Goal: Use online tool/utility: Utilize a website feature to perform a specific function

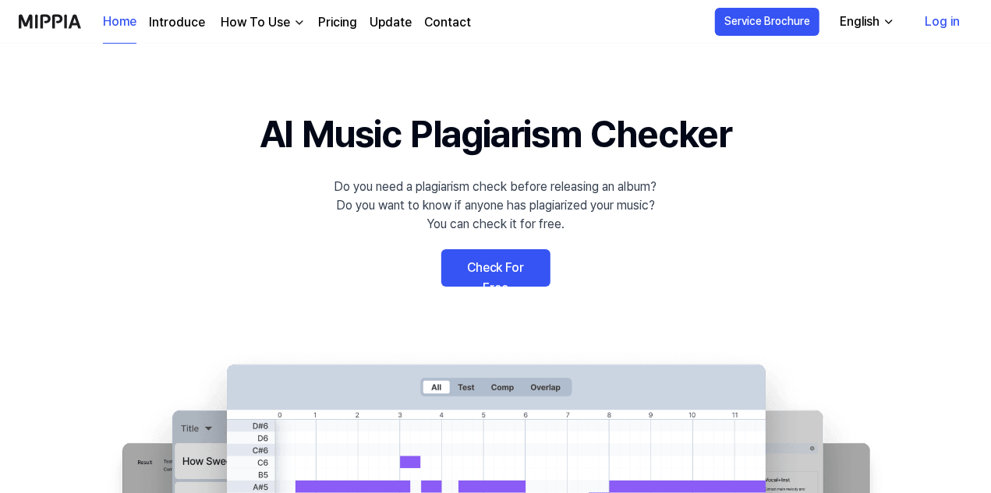
click at [879, 18] on div "English" at bounding box center [859, 21] width 46 height 19
click at [875, 18] on div "English" at bounding box center [859, 21] width 46 height 19
click at [504, 279] on link "Check For Free" at bounding box center [495, 267] width 109 height 37
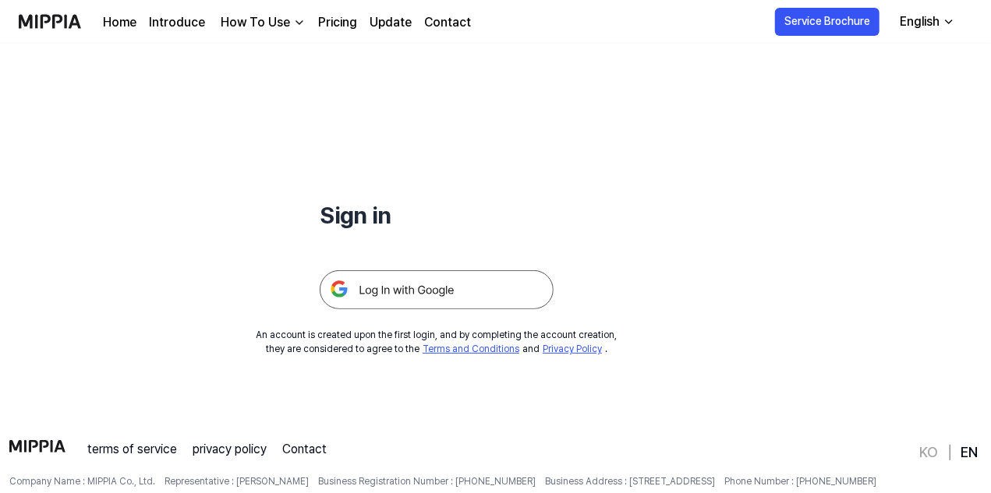
scroll to position [150, 0]
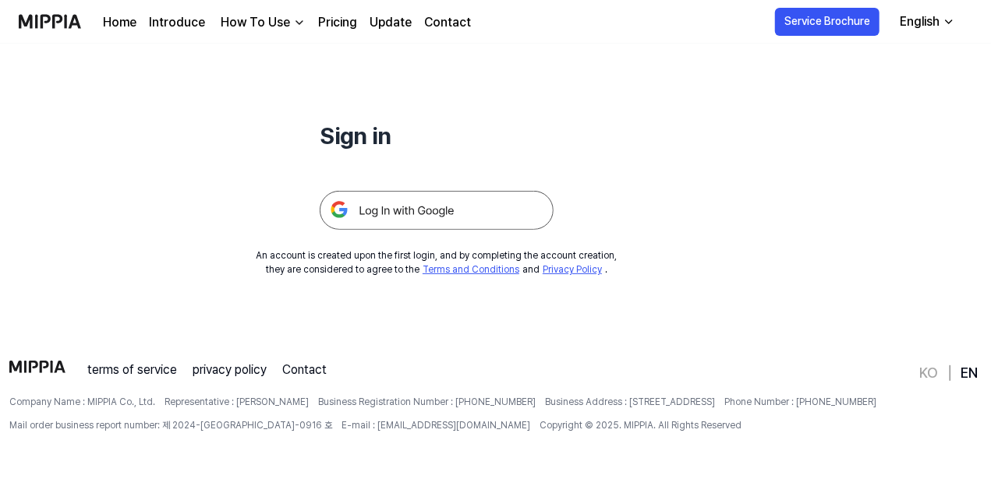
click at [438, 208] on img at bounding box center [437, 210] width 234 height 39
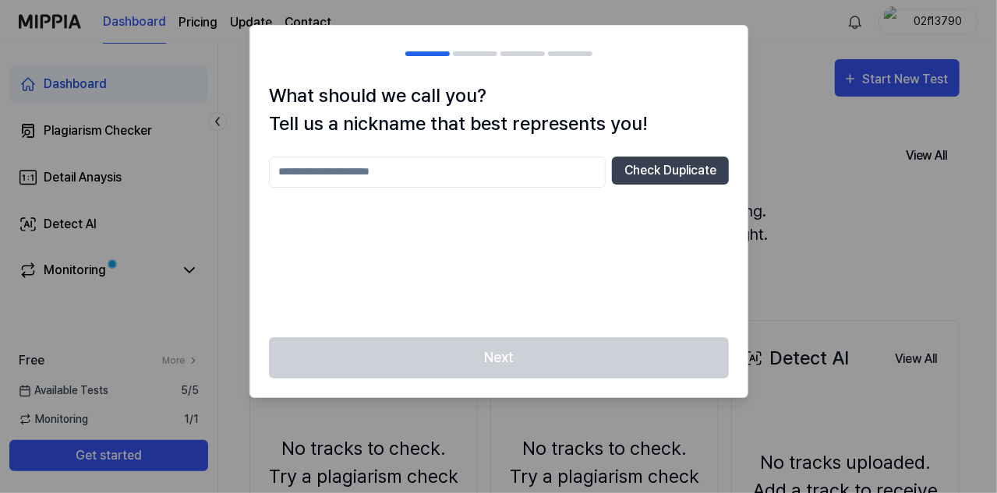
click at [368, 172] on input "text" at bounding box center [437, 172] width 337 height 31
type input "********"
click at [659, 171] on button "Check Duplicate" at bounding box center [670, 171] width 117 height 28
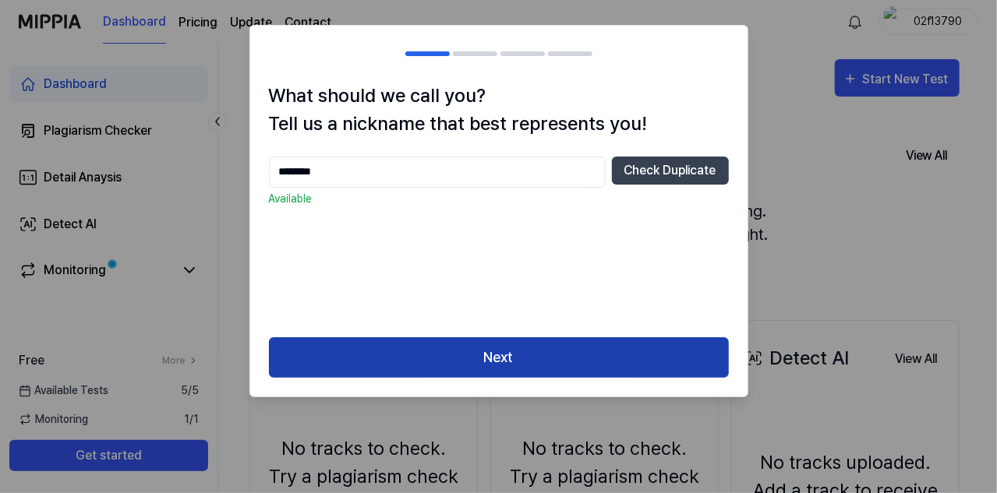
click at [492, 359] on button "Next" at bounding box center [499, 358] width 460 height 41
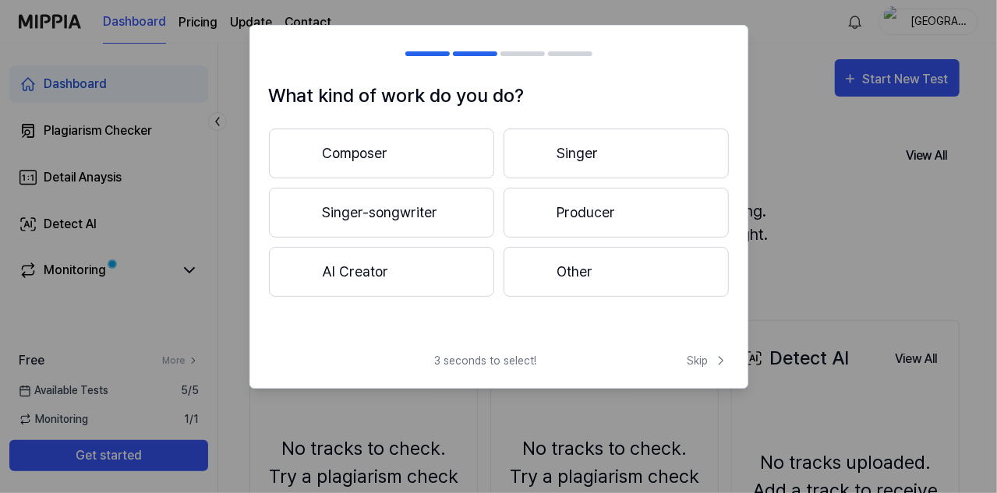
click at [429, 163] on button "Composer" at bounding box center [381, 154] width 225 height 50
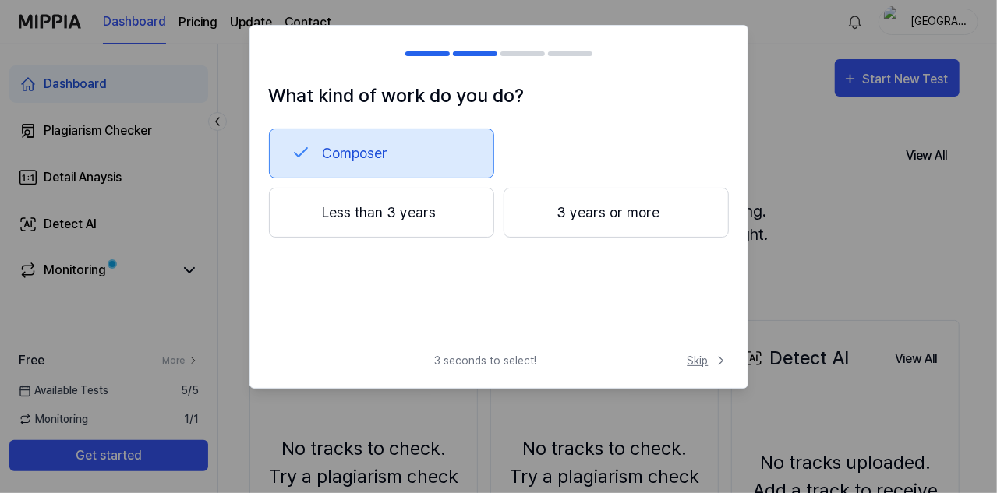
click at [694, 359] on span "Skip" at bounding box center [708, 361] width 41 height 16
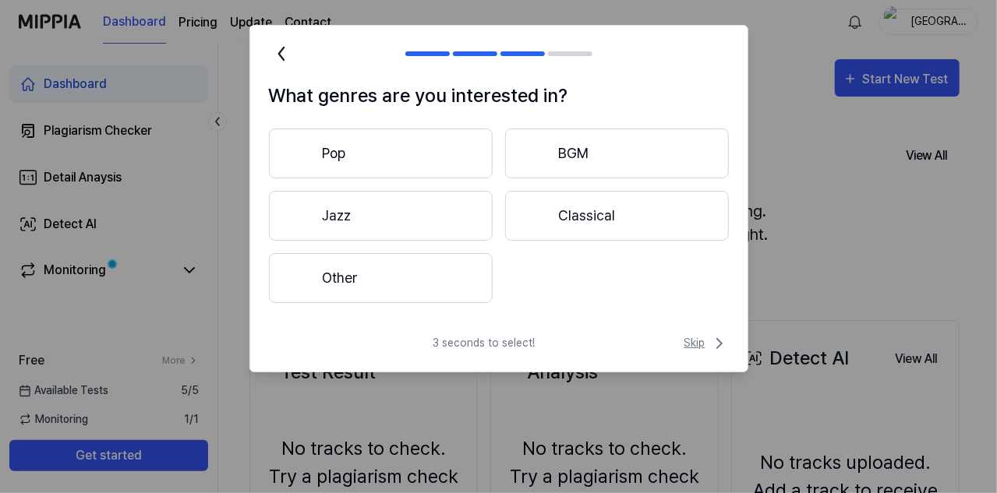
click at [706, 338] on span "Skip" at bounding box center [706, 343] width 44 height 19
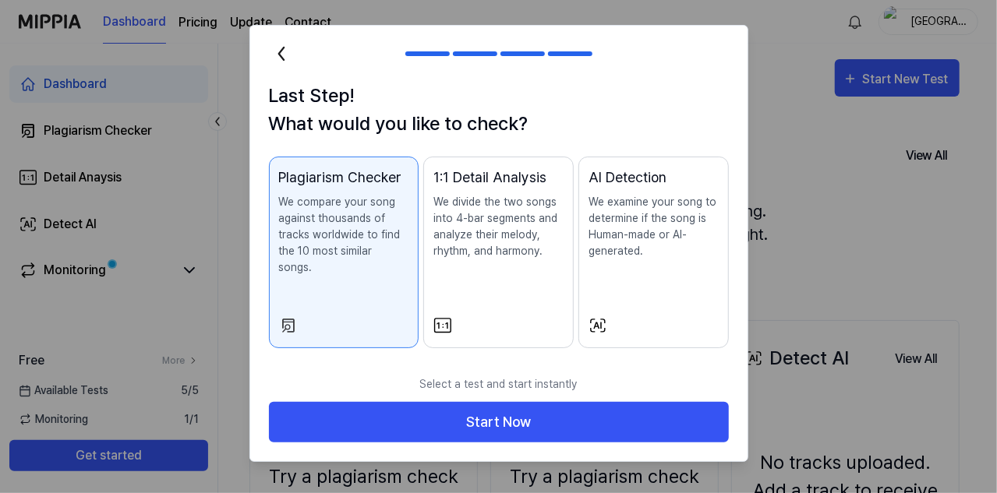
click at [521, 237] on p "We divide the two songs into 4-bar segments and analyze their melody, rhythm, a…" at bounding box center [498, 226] width 130 height 65
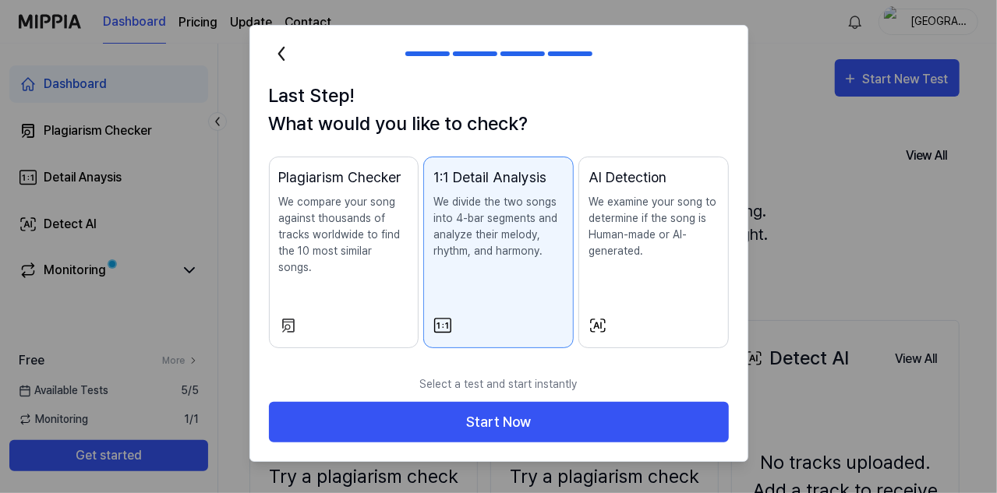
click at [622, 228] on p "We examine your song to determine if the song is Human-made or AI-generated." at bounding box center [654, 226] width 130 height 65
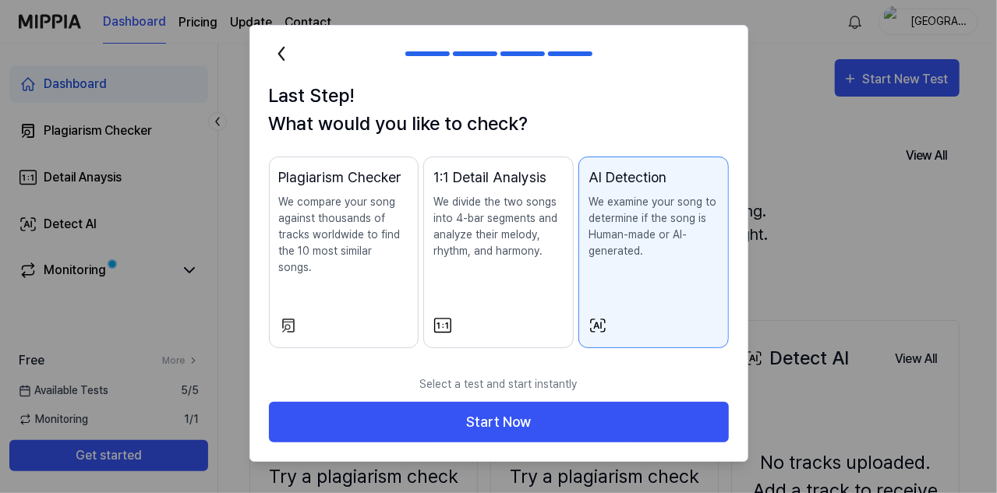
click at [470, 217] on p "We divide the two songs into 4-bar segments and analyze their melody, rhythm, a…" at bounding box center [498, 226] width 130 height 65
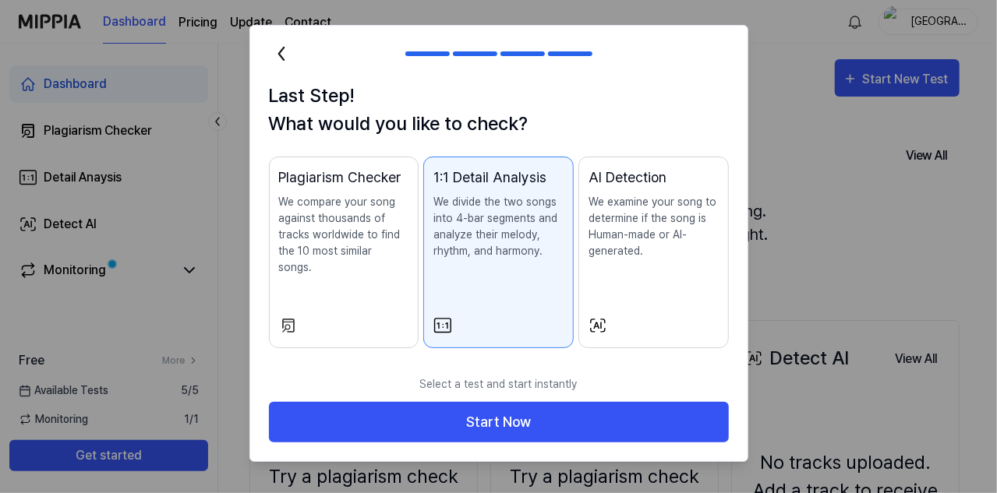
click at [359, 219] on p "We compare your song against thousands of tracks worldwide to find the 10 most …" at bounding box center [344, 235] width 130 height 82
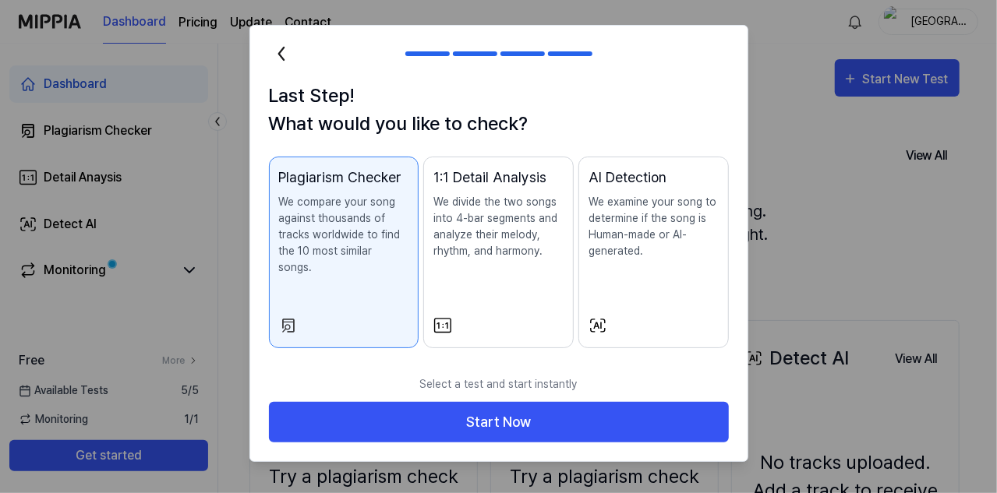
click at [331, 238] on p "We compare your song against thousands of tracks worldwide to find the 10 most …" at bounding box center [344, 235] width 130 height 82
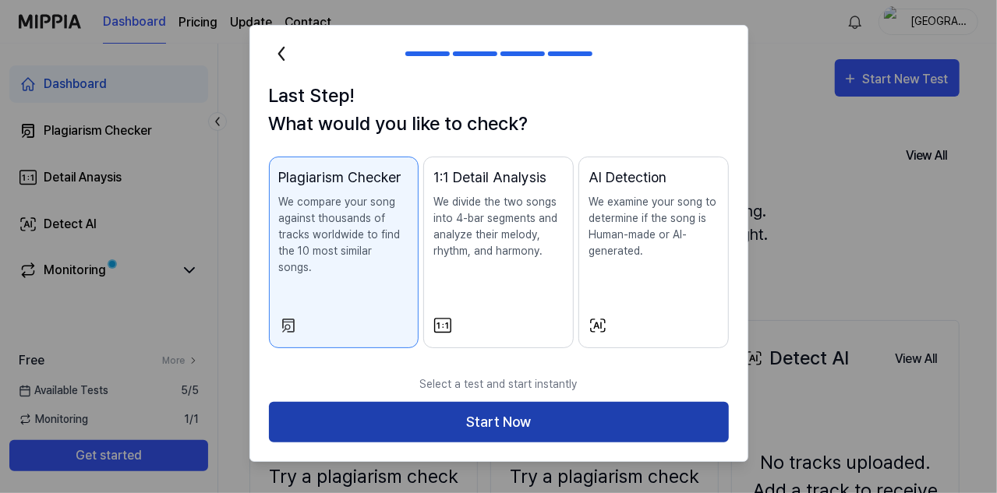
click at [431, 402] on button "Start Now" at bounding box center [499, 422] width 460 height 41
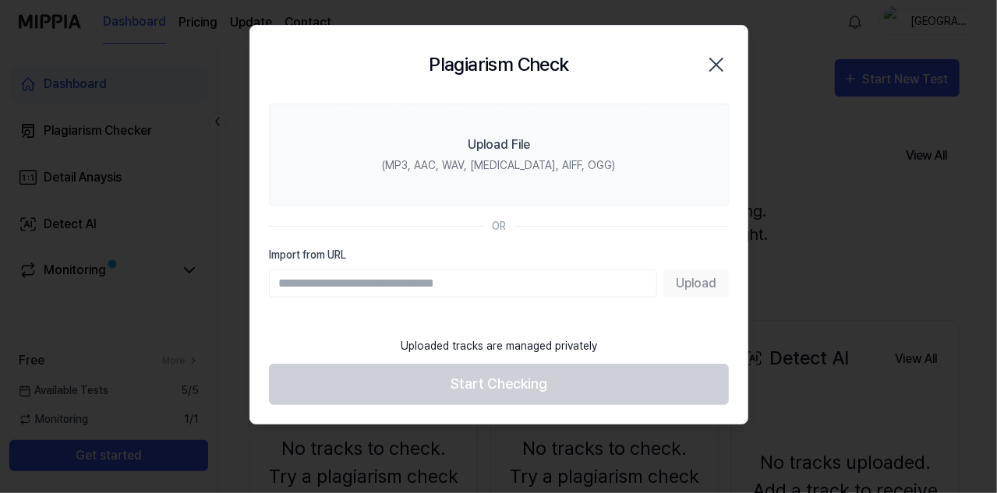
click at [691, 285] on div "Upload" at bounding box center [499, 284] width 460 height 28
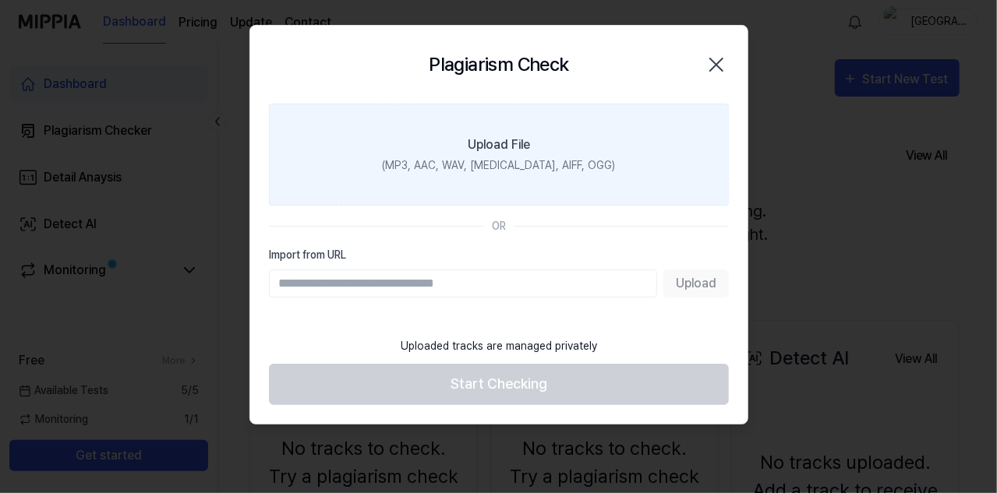
click at [506, 153] on div "Upload File" at bounding box center [499, 145] width 62 height 19
click at [0, 0] on input "Upload File (MP3, AAC, WAV, FLAC, AIFF, OGG)" at bounding box center [0, 0] width 0 height 0
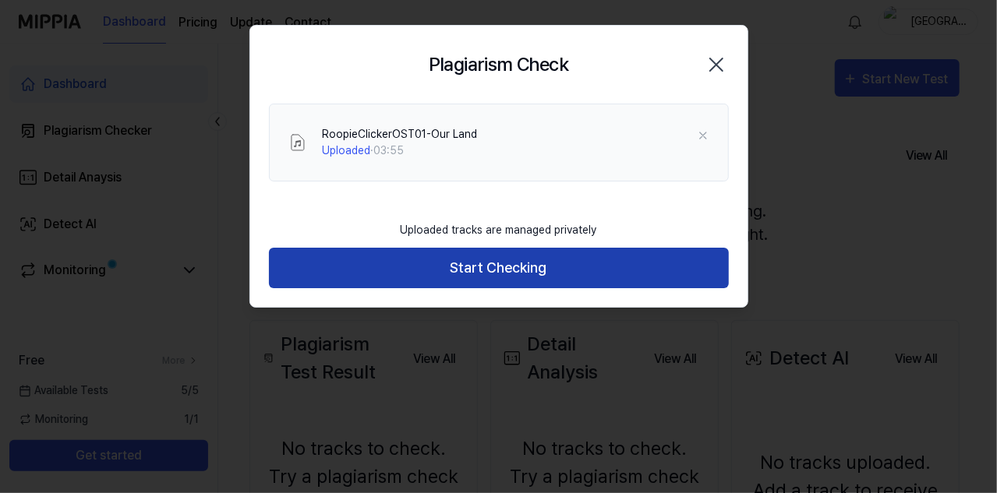
click at [454, 269] on button "Start Checking" at bounding box center [499, 268] width 460 height 41
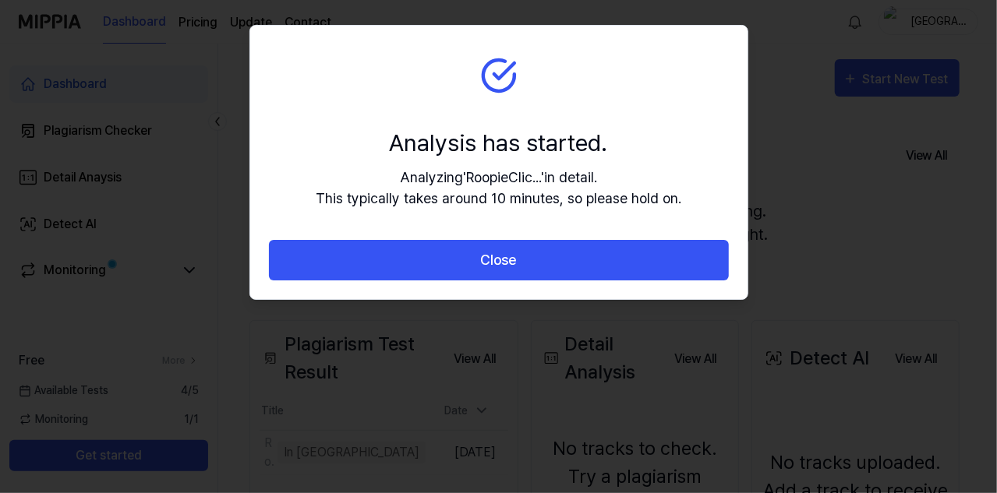
click at [585, 203] on div "Analyzing ' RoopieClic... ' in detail. This typically takes around 10 minutes, …" at bounding box center [499, 188] width 366 height 42
drag, startPoint x: 474, startPoint y: 204, endPoint x: 601, endPoint y: 208, distance: 127.1
click at [601, 208] on section "Analysis has started. Analyzing ' RoopieClic... ' in detail. This typically tak…" at bounding box center [498, 133] width 497 height 214
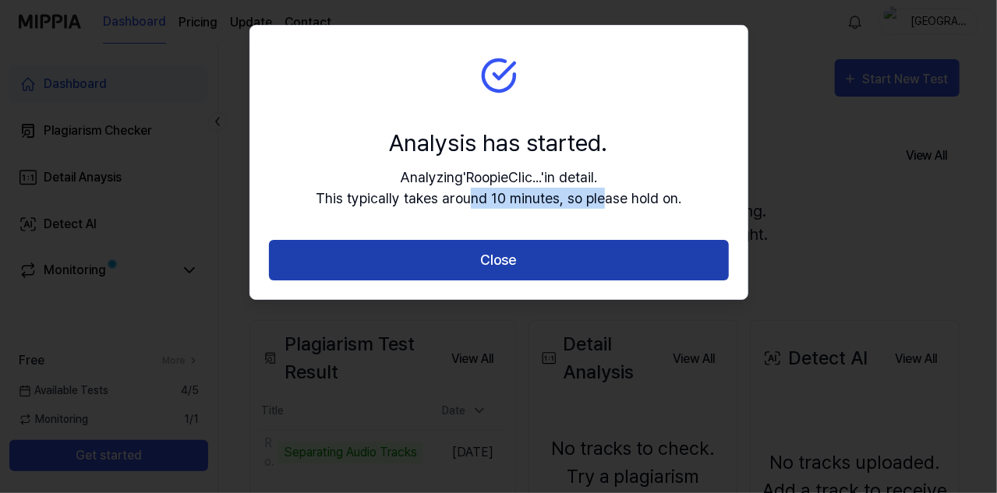
click at [571, 258] on button "Close" at bounding box center [499, 260] width 460 height 41
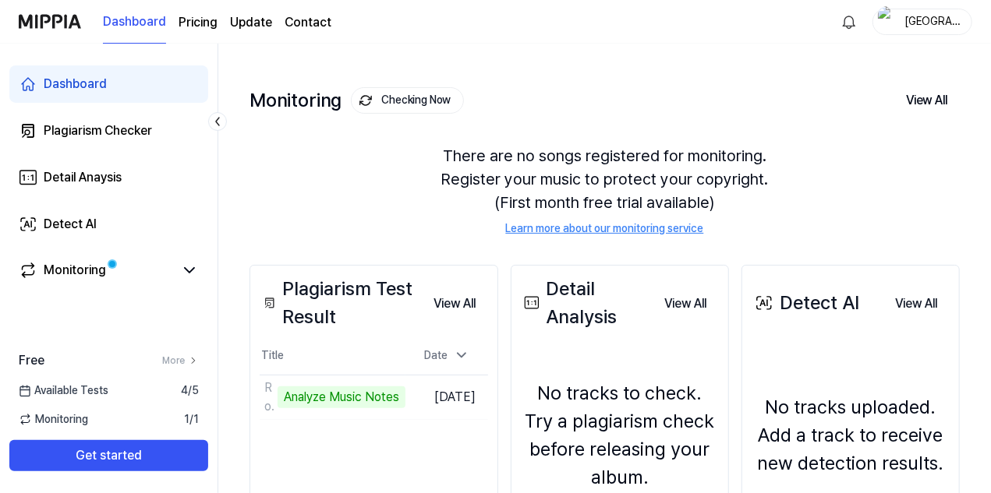
scroll to position [78, 0]
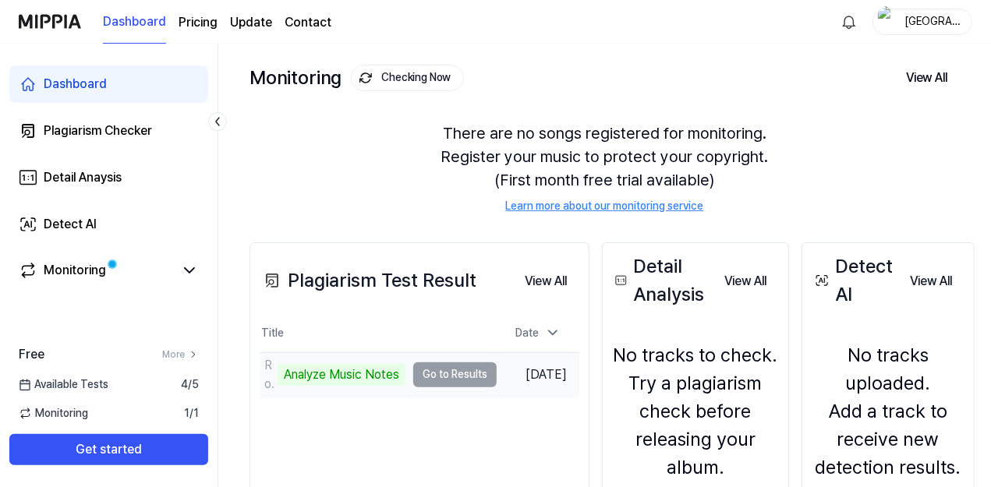
click at [465, 378] on td "RoopieClickerOST01-Our Land Analyze Music Notes Go to Results" at bounding box center [378, 375] width 237 height 44
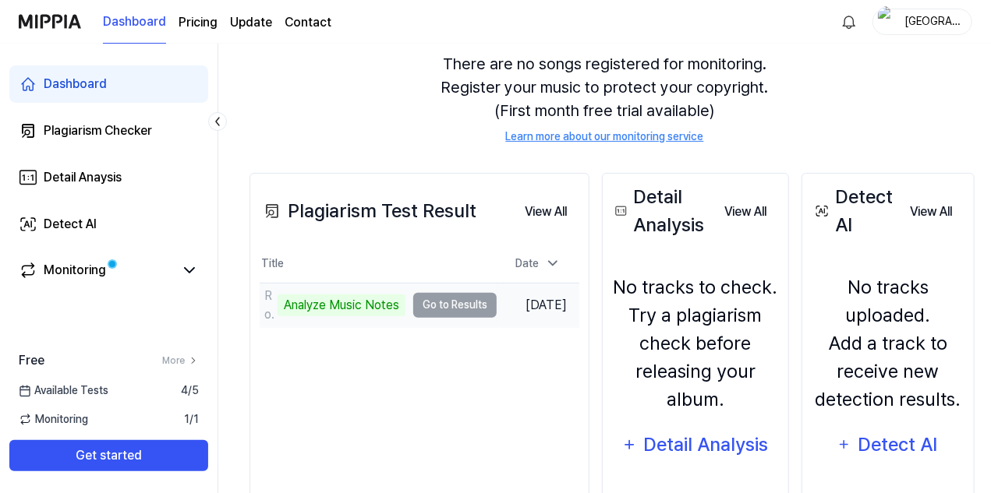
scroll to position [156, 0]
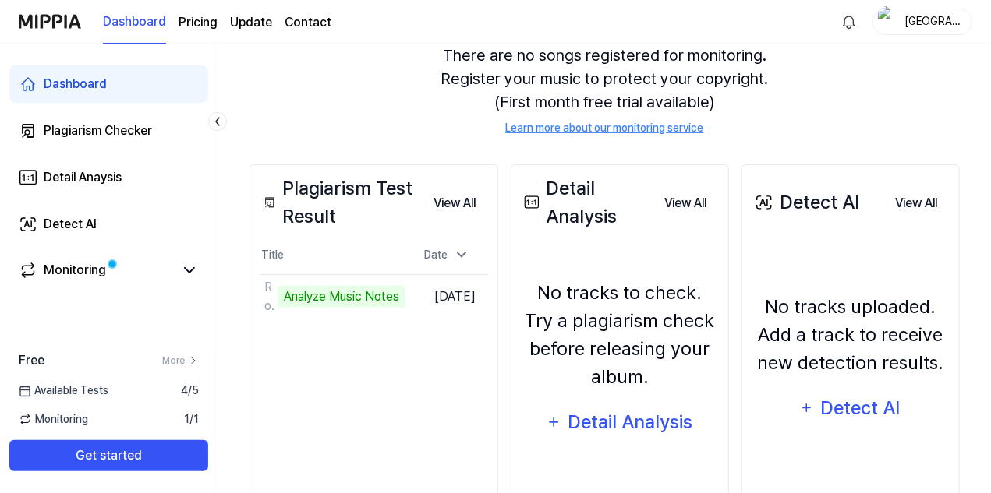
click at [375, 189] on div "Plagiarism Test Result" at bounding box center [340, 203] width 161 height 56
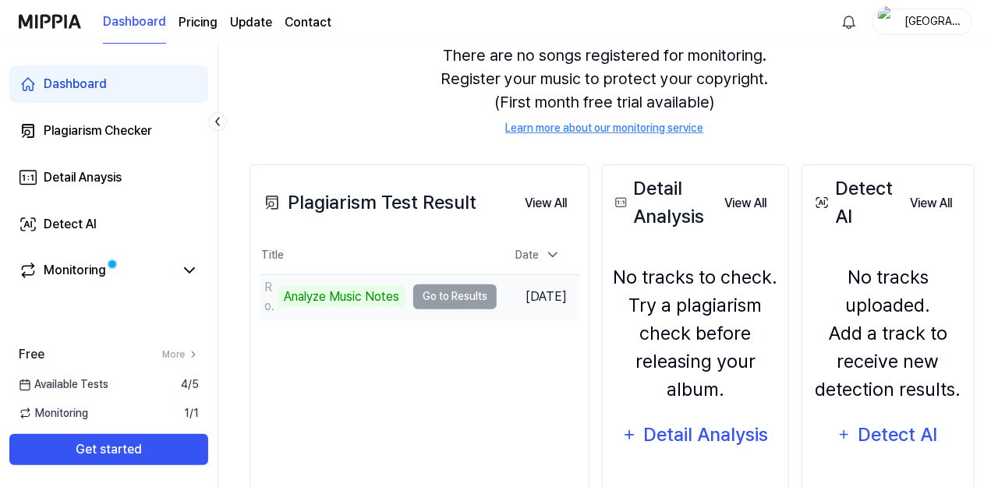
click at [451, 295] on td "RoopieClickerOST01-Our Land Analyze Music Notes Go to Results" at bounding box center [378, 297] width 237 height 44
click at [493, 294] on td "RoopieClickerOST01-Our Land Analyze Music Notes Go to Results" at bounding box center [378, 297] width 237 height 44
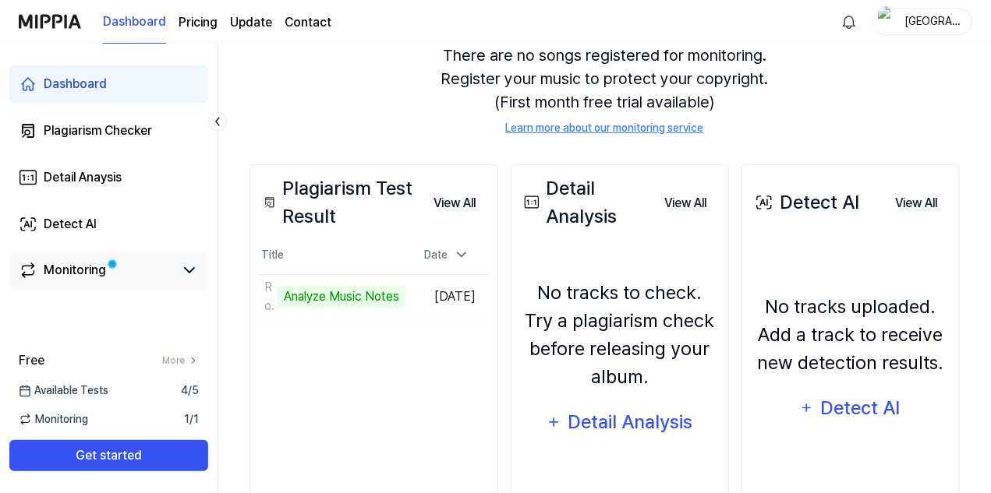
click at [129, 274] on link "Monitoring" at bounding box center [96, 270] width 155 height 19
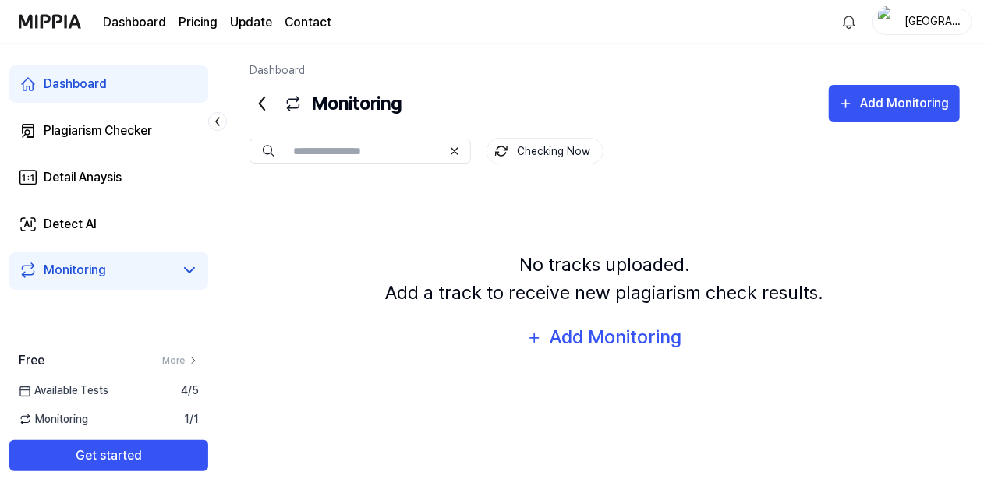
scroll to position [0, 0]
click at [78, 132] on div "Plagiarism Checker" at bounding box center [98, 131] width 108 height 19
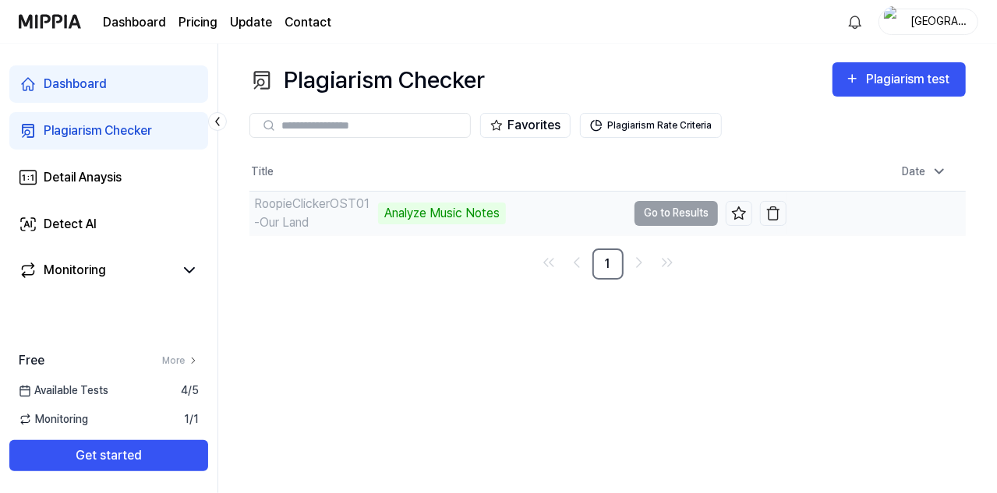
click at [677, 214] on td "RoopieClickerOST01-Our Land Analyze Music Notes Go to Results" at bounding box center [517, 214] width 537 height 44
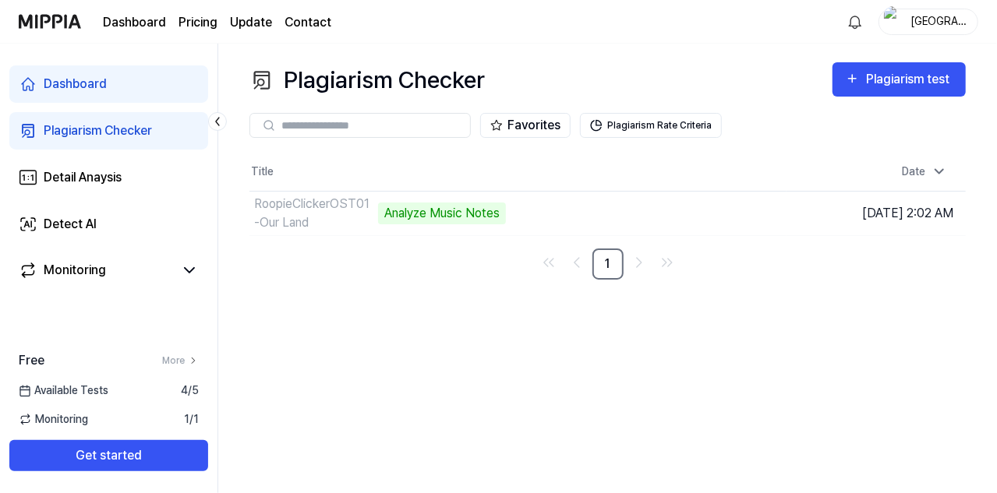
click at [72, 87] on div "Dashboard" at bounding box center [75, 84] width 63 height 19
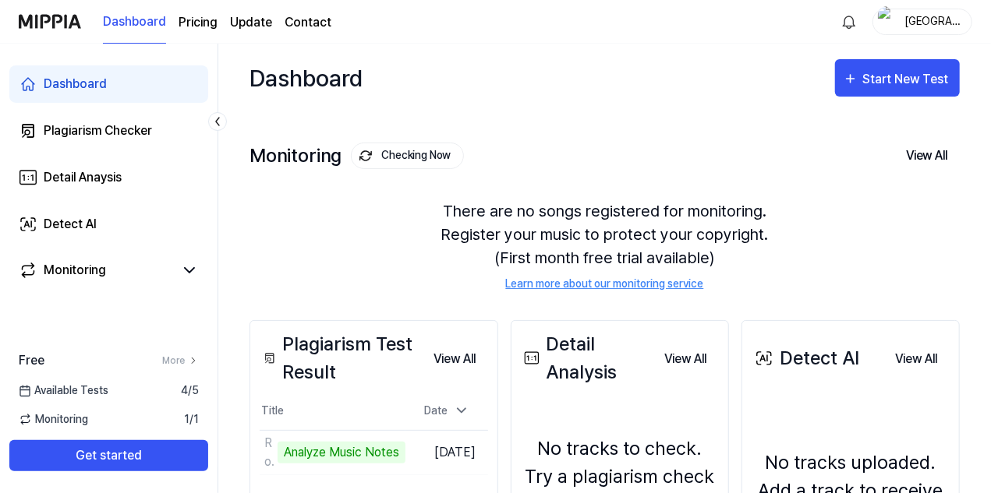
scroll to position [78, 0]
